Goal: Task Accomplishment & Management: Use online tool/utility

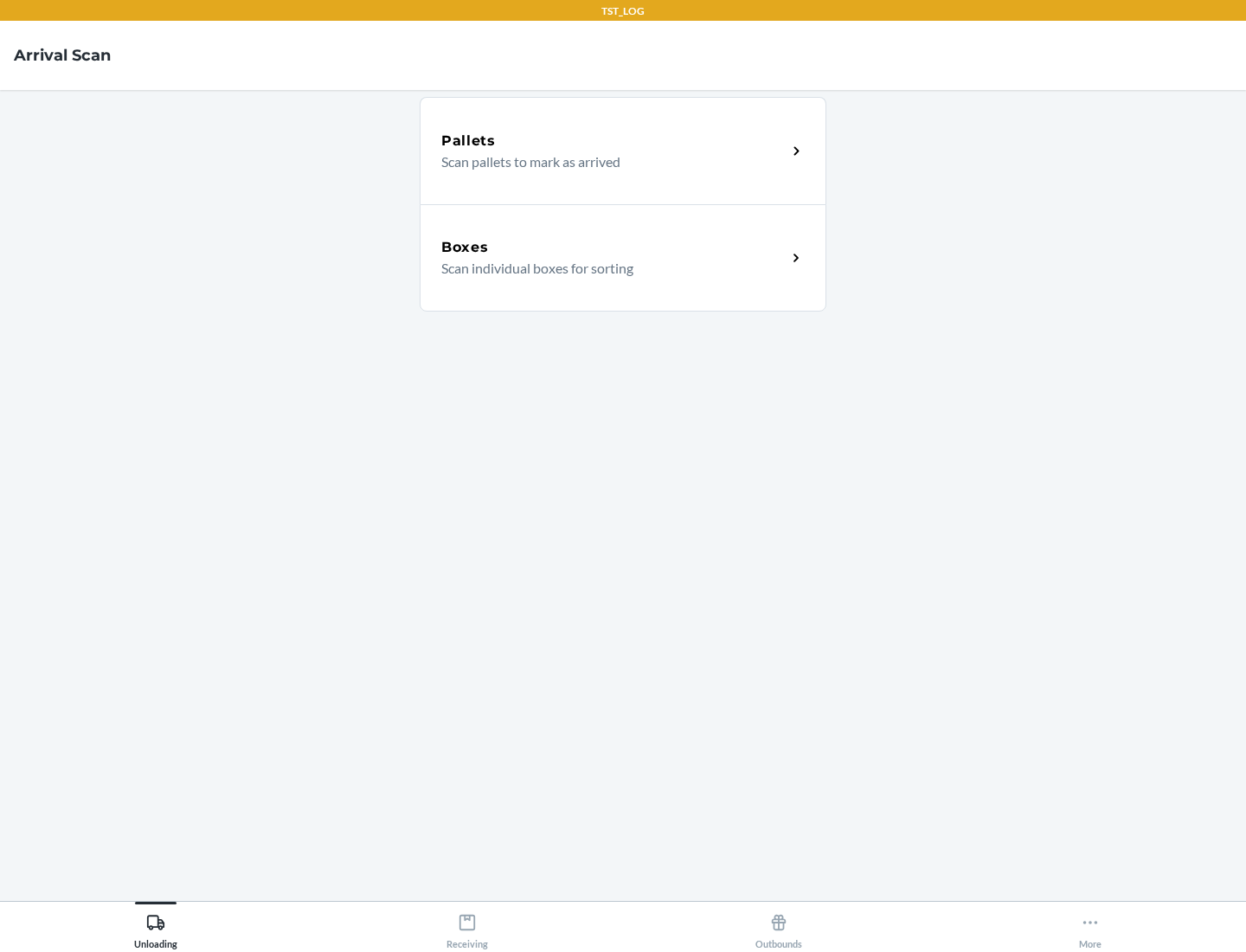
click at [614, 247] on div "Boxes" at bounding box center [614, 247] width 345 height 21
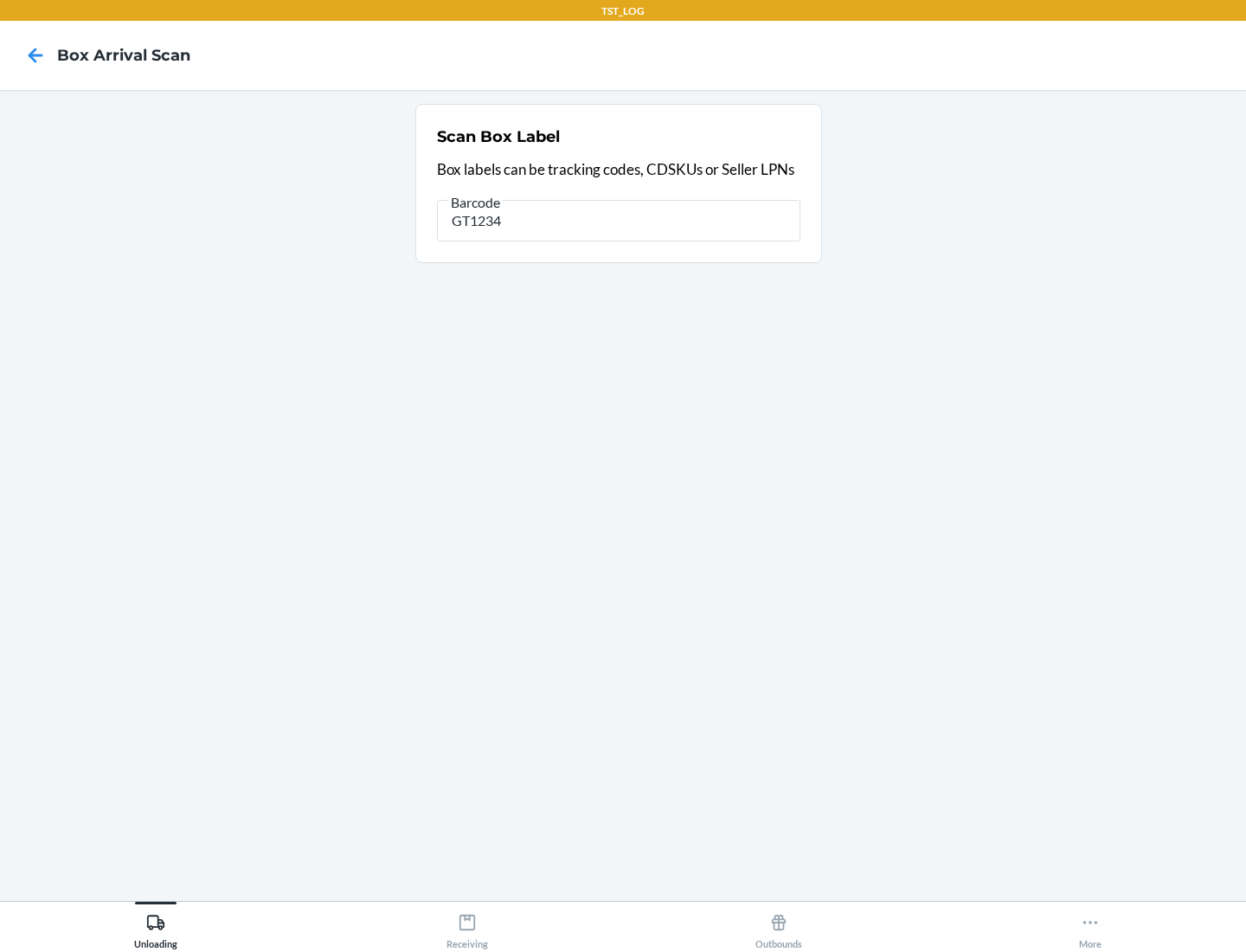
type input "GT1234"
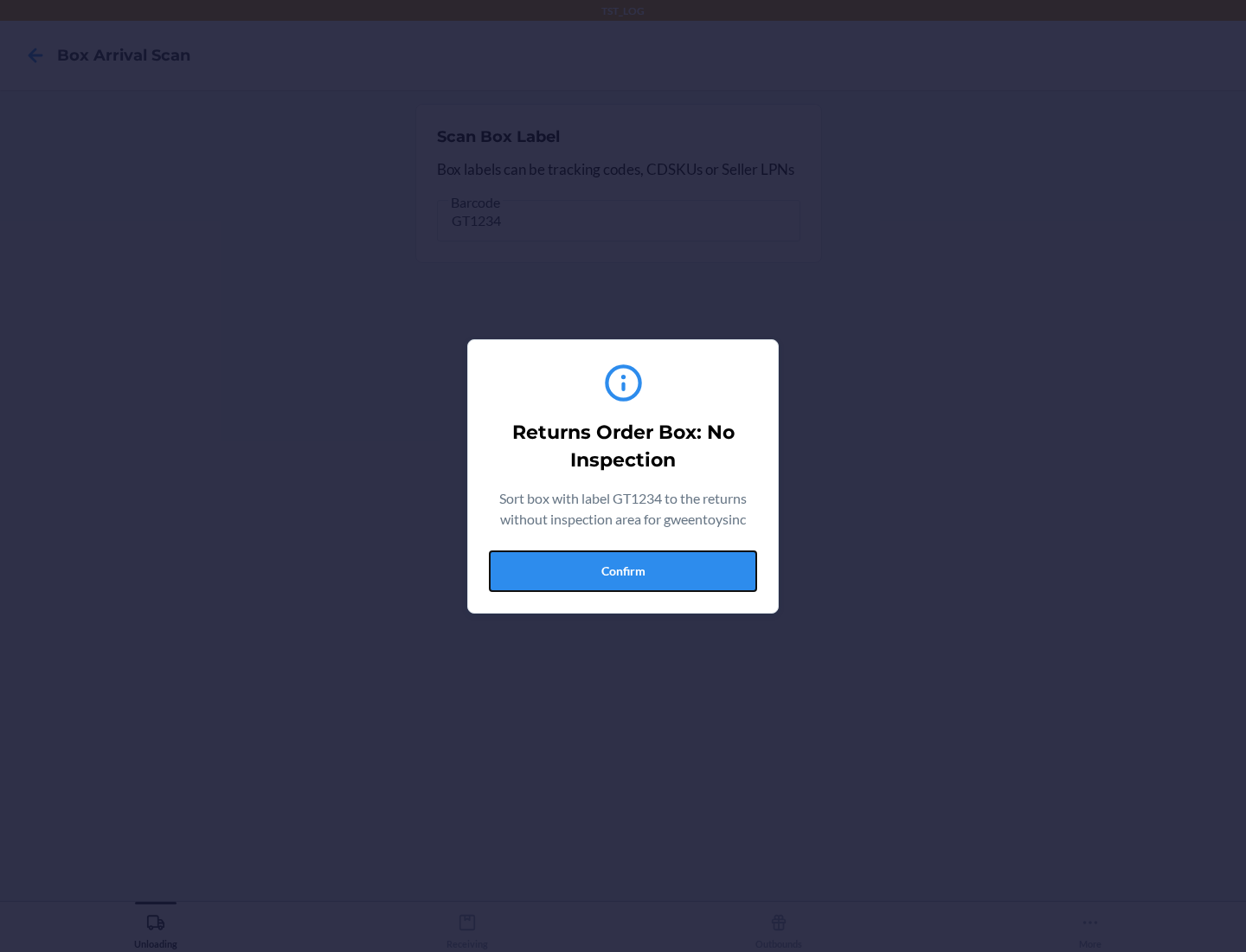
click at [623, 571] on button "Confirm" at bounding box center [623, 571] width 269 height 41
